Goal: Transaction & Acquisition: Purchase product/service

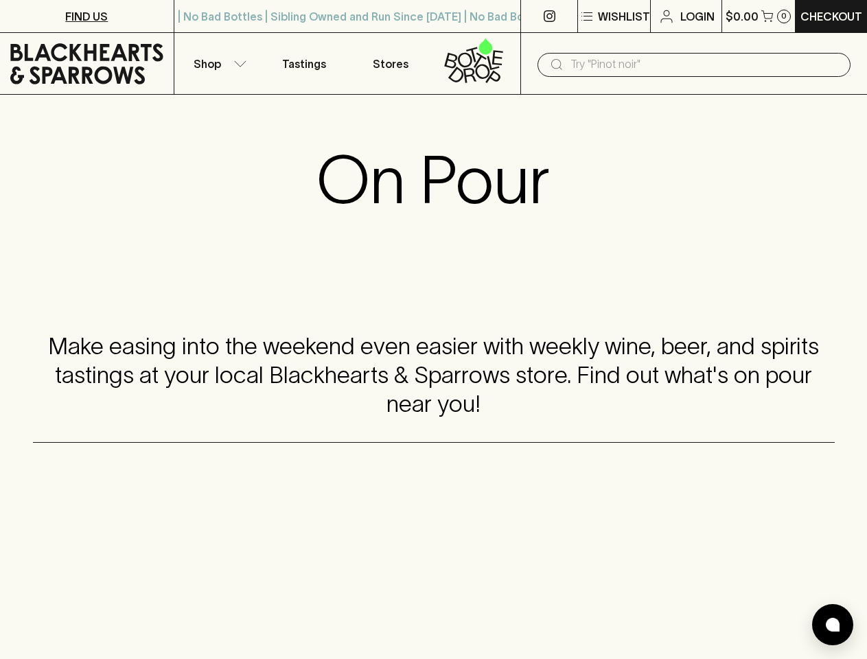
click at [433, 329] on div "Make easing into the weekend even easier with weekly wine, beer, and spirits ta…" at bounding box center [434, 376] width 802 height 134
click at [613, 16] on p "Wishlist" at bounding box center [624, 16] width 52 height 16
click at [218, 63] on div at bounding box center [433, 329] width 867 height 659
click at [694, 65] on input "text" at bounding box center [704, 65] width 269 height 22
